Goal: Information Seeking & Learning: Learn about a topic

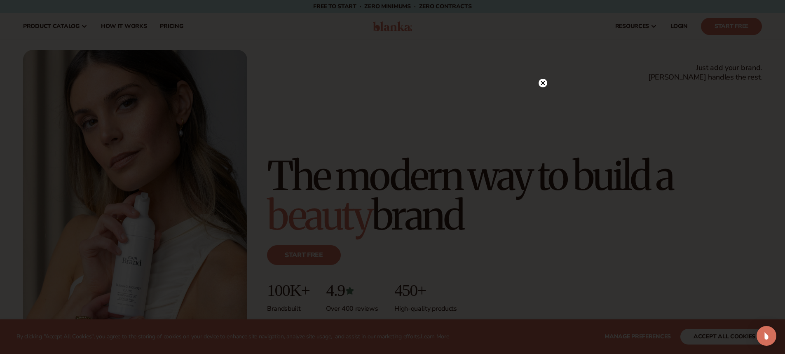
click at [543, 67] on div at bounding box center [392, 177] width 785 height 354
click at [545, 84] on circle at bounding box center [543, 83] width 9 height 9
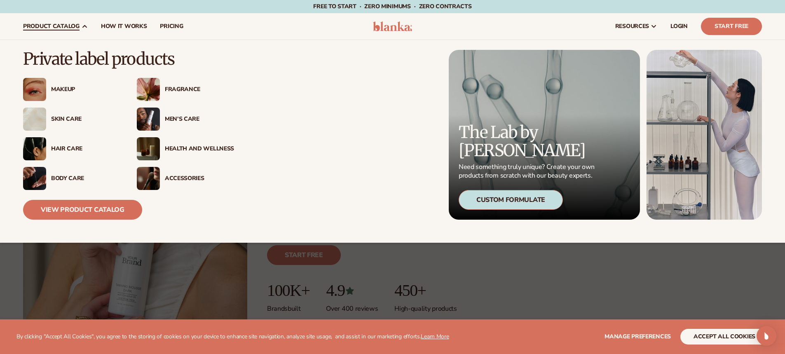
click at [164, 150] on div "Health And Wellness" at bounding box center [197, 149] width 74 height 7
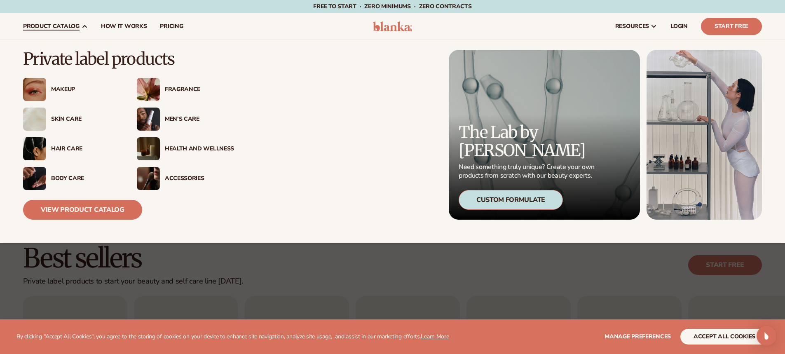
click at [140, 121] on img at bounding box center [148, 119] width 23 height 23
click at [59, 148] on div "Hair Care" at bounding box center [85, 149] width 69 height 7
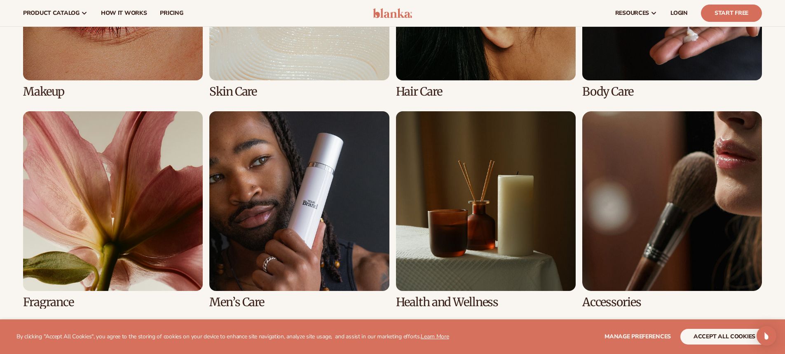
scroll to position [698, 0]
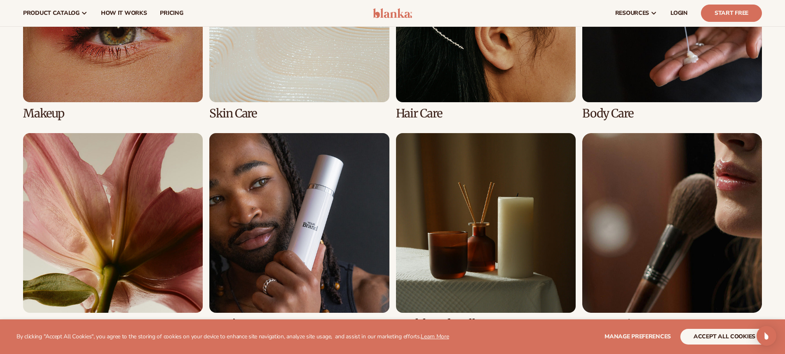
click at [444, 53] on link "3 / 8" at bounding box center [486, 21] width 180 height 197
click at [412, 114] on link "3 / 8" at bounding box center [486, 21] width 180 height 197
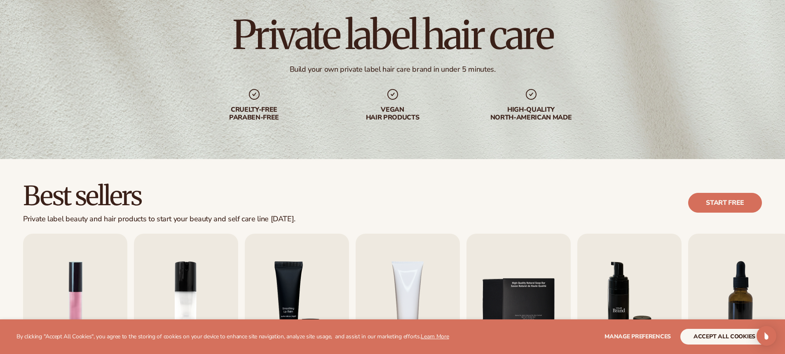
scroll to position [65, 0]
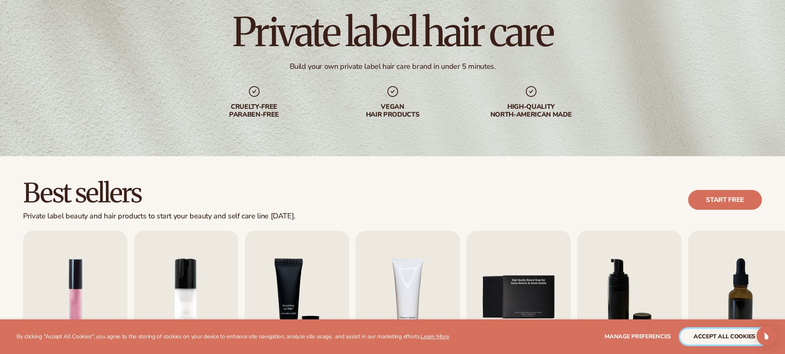
click at [733, 338] on button "accept all cookies" at bounding box center [725, 337] width 88 height 16
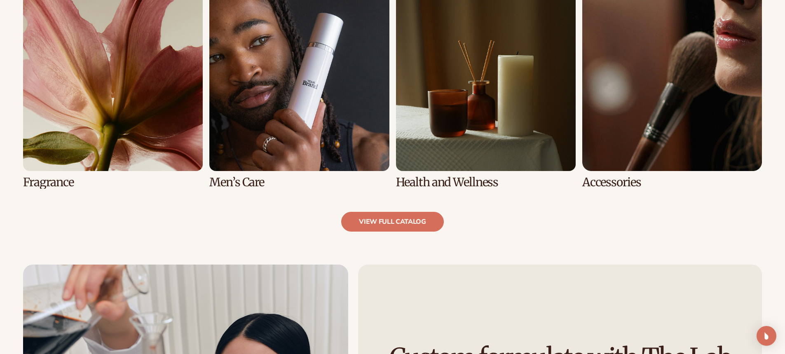
scroll to position [852, 0]
click at [386, 221] on link "view full catalog" at bounding box center [392, 221] width 103 height 20
